Goal: Communication & Community: Answer question/provide support

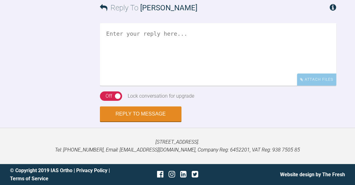
scroll to position [3033, 0]
click at [222, 66] on textarea at bounding box center [218, 54] width 236 height 62
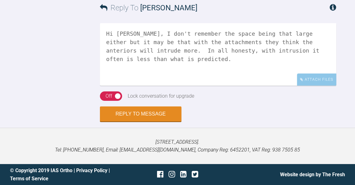
scroll to position [3027, 0]
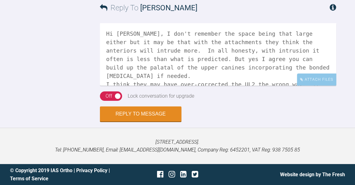
click at [313, 72] on textarea "Hi [PERSON_NAME], I don't remember the space being that large either but it may…" at bounding box center [218, 54] width 236 height 62
click at [317, 72] on textarea "Hi [PERSON_NAME], I don't remember the space being that large either but it may…" at bounding box center [218, 54] width 236 height 62
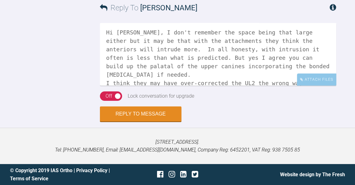
click at [214, 73] on textarea "Hi [PERSON_NAME], I don't remember the space being that large either but it may…" at bounding box center [218, 54] width 236 height 62
click at [133, 81] on textarea "Hi [PERSON_NAME], I don't remember the space being that large either but it may…" at bounding box center [218, 54] width 236 height 62
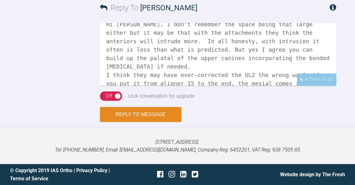
type textarea "Hi [PERSON_NAME], I don't remember the space being that large either but it may…"
click at [138, 112] on button "Reply to Message" at bounding box center [140, 114] width 81 height 15
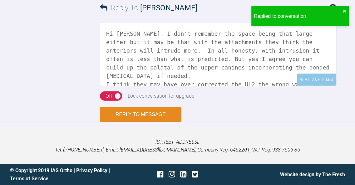
scroll to position [3142, 0]
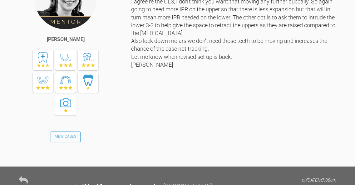
scroll to position [1964, 0]
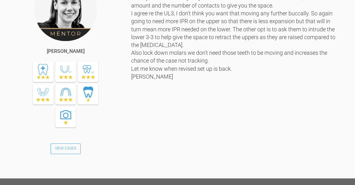
drag, startPoint x: 181, startPoint y: 107, endPoint x: 102, endPoint y: 107, distance: 79.0
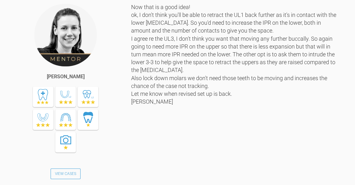
copy link "catiesherlock@googlemail.com"
drag, startPoint x: 138, startPoint y: 115, endPoint x: 103, endPoint y: 116, distance: 35.0
copy div "Mylespippa19+"
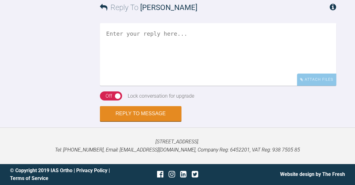
scroll to position [3576, 0]
click at [196, 86] on textarea at bounding box center [218, 54] width 236 height 62
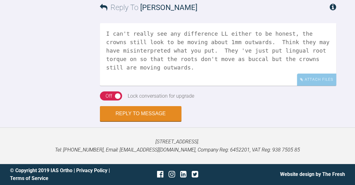
click at [278, 86] on textarea "I can't really see any difference LL either to be honest, the crowns still look…" at bounding box center [218, 54] width 236 height 62
click at [331, 86] on textarea "I can't really see any difference LL either to be honest, the crowns still look…" at bounding box center [218, 54] width 236 height 62
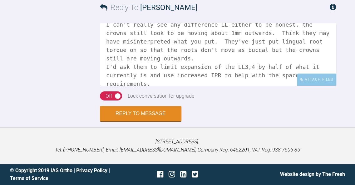
scroll to position [9, 0]
type textarea "I can't really see any difference LL either to be honest, the crowns still look…"
click at [151, 121] on button "Reply to Message" at bounding box center [140, 113] width 81 height 15
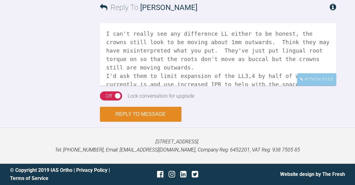
scroll to position [3733, 0]
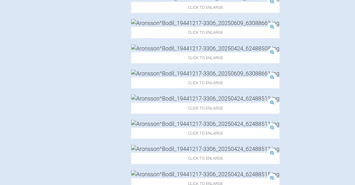
scroll to position [840, 0]
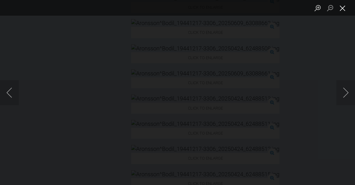
click at [344, 9] on button "Close lightbox" at bounding box center [342, 7] width 12 height 11
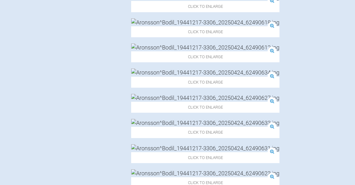
scroll to position [563, 0]
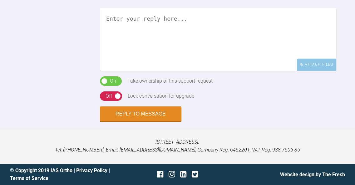
scroll to position [447, 0]
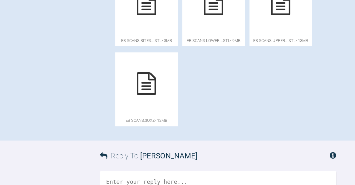
scroll to position [546, 0]
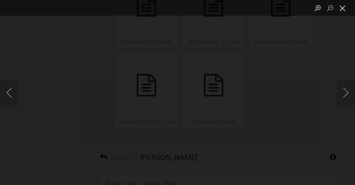
click at [346, 9] on button "Close lightbox" at bounding box center [342, 7] width 12 height 11
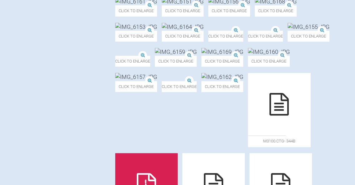
scroll to position [261, 0]
